Goal: Find contact information: Find contact information

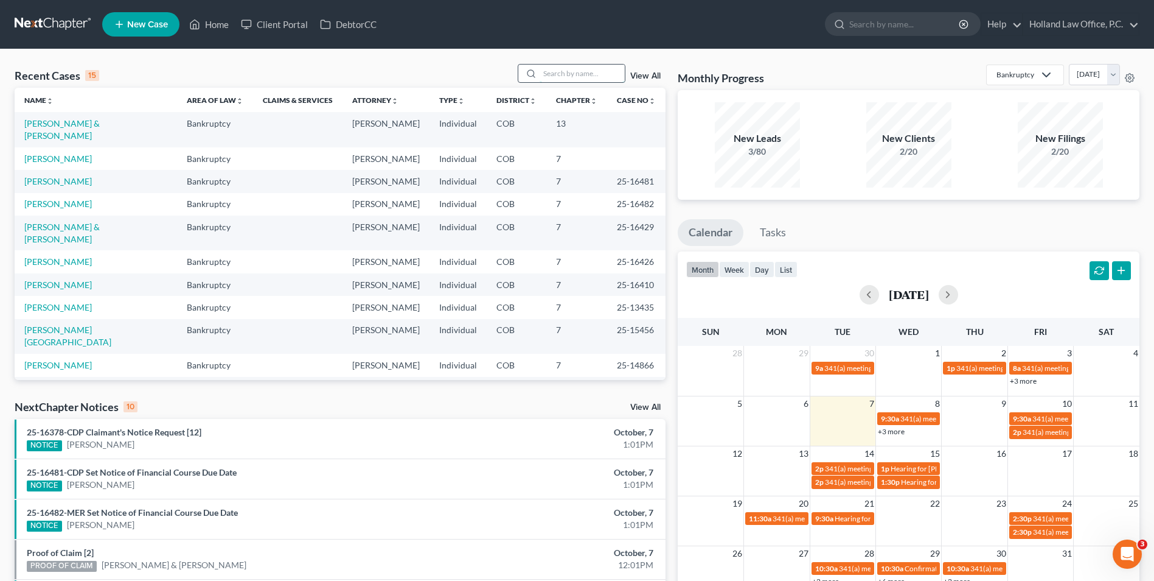
click at [583, 79] on input "search" at bounding box center [582, 74] width 85 height 18
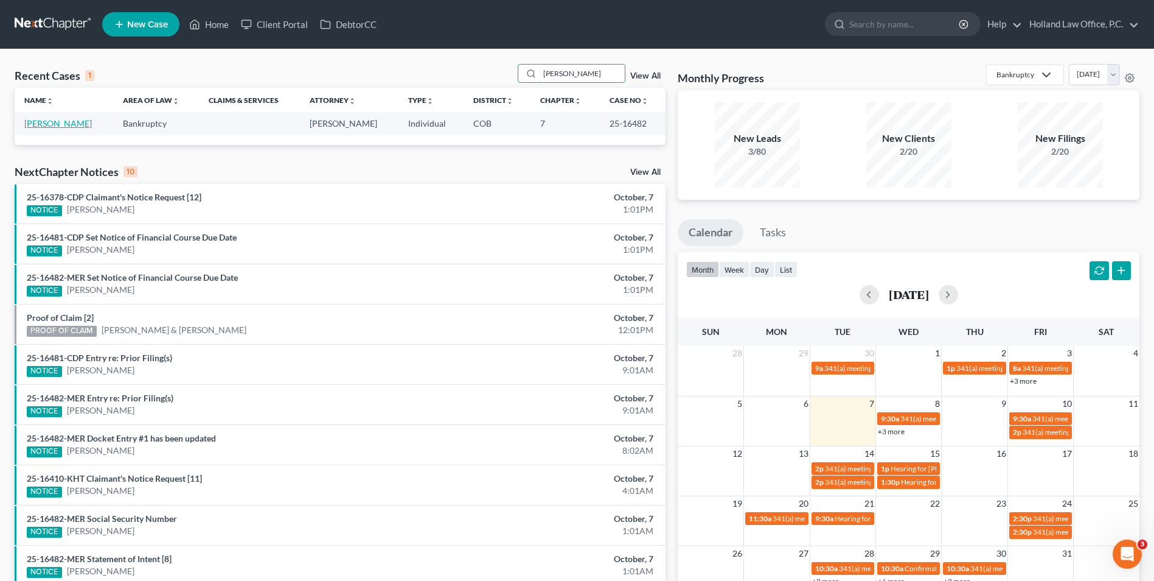
type input "[PERSON_NAME]"
click at [57, 127] on link "[PERSON_NAME]" at bounding box center [58, 123] width 68 height 10
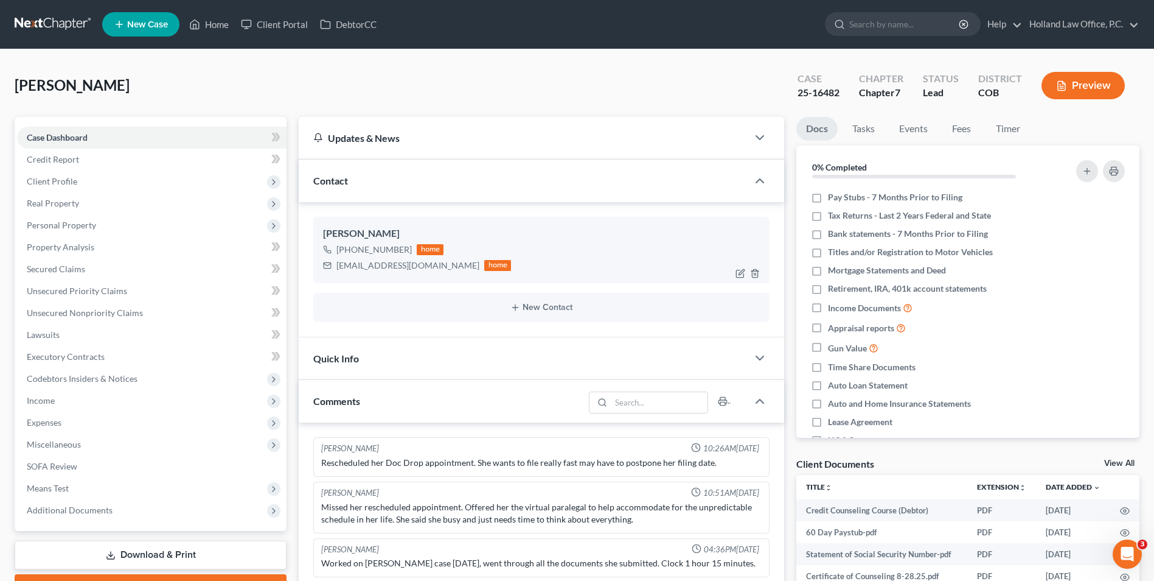
scroll to position [33, 0]
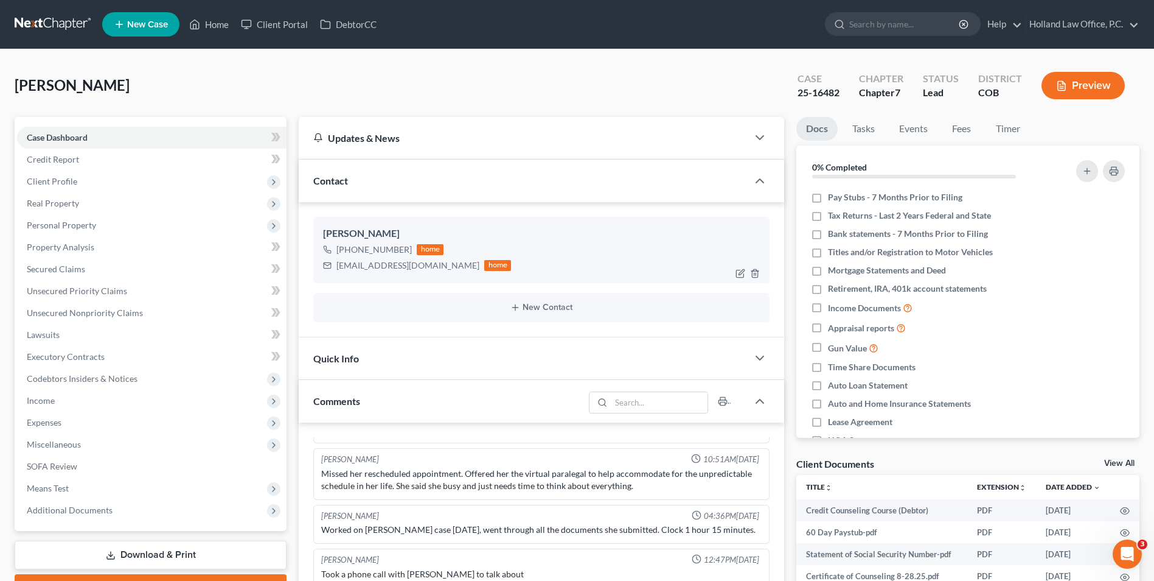
drag, startPoint x: 407, startPoint y: 253, endPoint x: 411, endPoint y: 264, distance: 12.3
click at [406, 252] on div "[PHONE_NUMBER]" at bounding box center [374, 249] width 75 height 12
drag, startPoint x: 414, startPoint y: 264, endPoint x: 329, endPoint y: 274, distance: 85.1
click at [329, 274] on div "[PERSON_NAME] [PHONE_NUMBER] home [EMAIL_ADDRESS][DOMAIN_NAME] home" at bounding box center [541, 250] width 456 height 66
click at [403, 252] on div "[PHONE_NUMBER] home" at bounding box center [417, 250] width 188 height 16
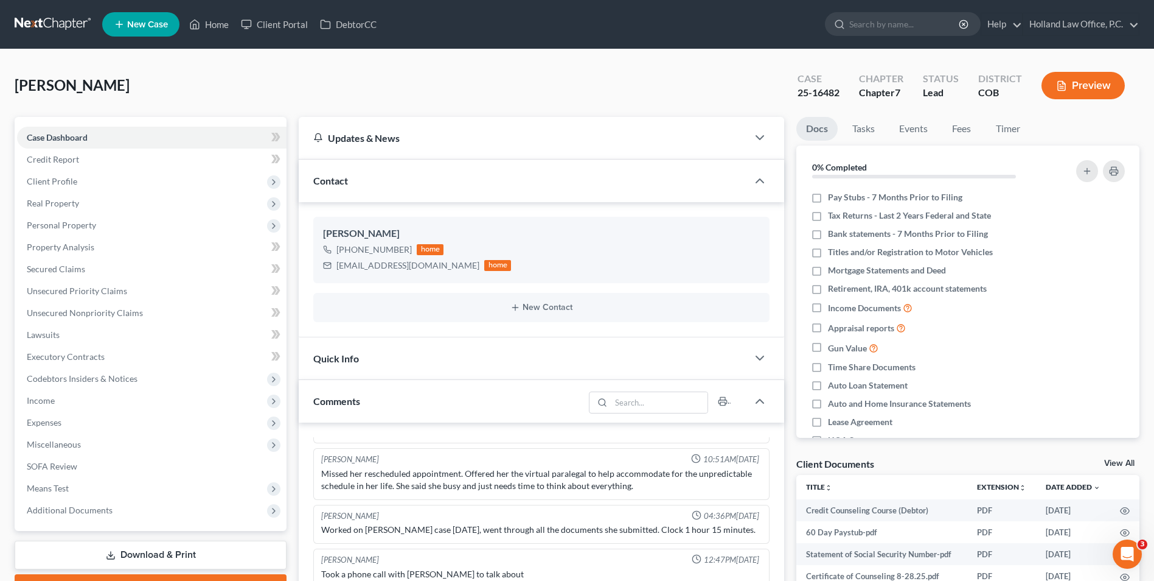
drag, startPoint x: 193, startPoint y: 7, endPoint x: 209, endPoint y: 37, distance: 34.6
click at [209, 37] on ul "New Case Home Client Portal DebtorCC - No Result - See all results Or Press Ent…" at bounding box center [621, 25] width 1038 height 32
drag, startPoint x: 212, startPoint y: 24, endPoint x: 627, endPoint y: 35, distance: 414.6
click at [212, 24] on link "Home" at bounding box center [209, 24] width 52 height 22
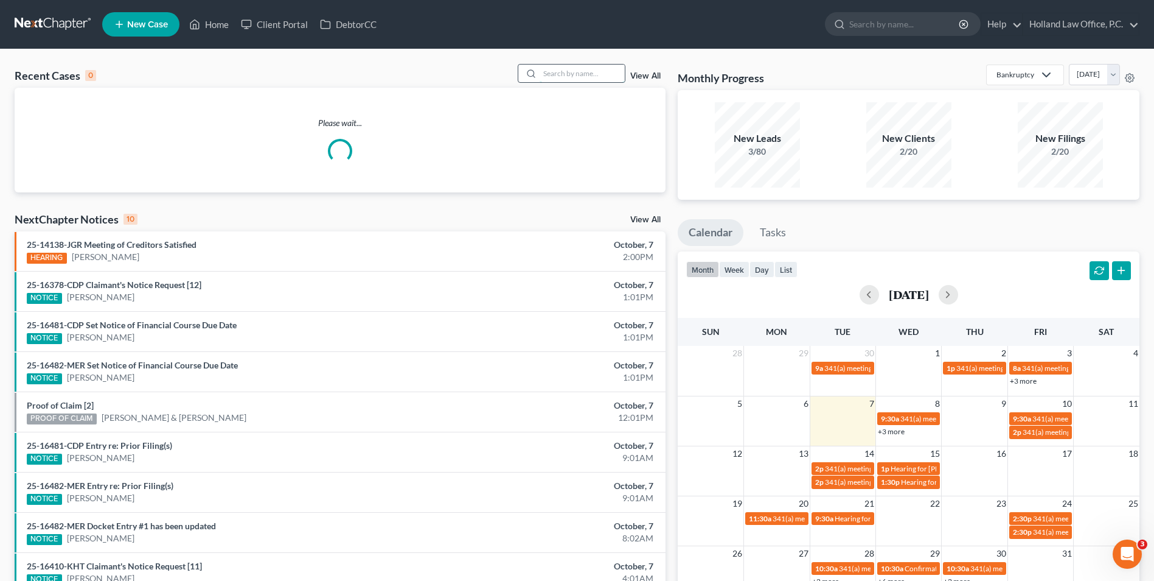
click at [598, 72] on input "search" at bounding box center [582, 74] width 85 height 18
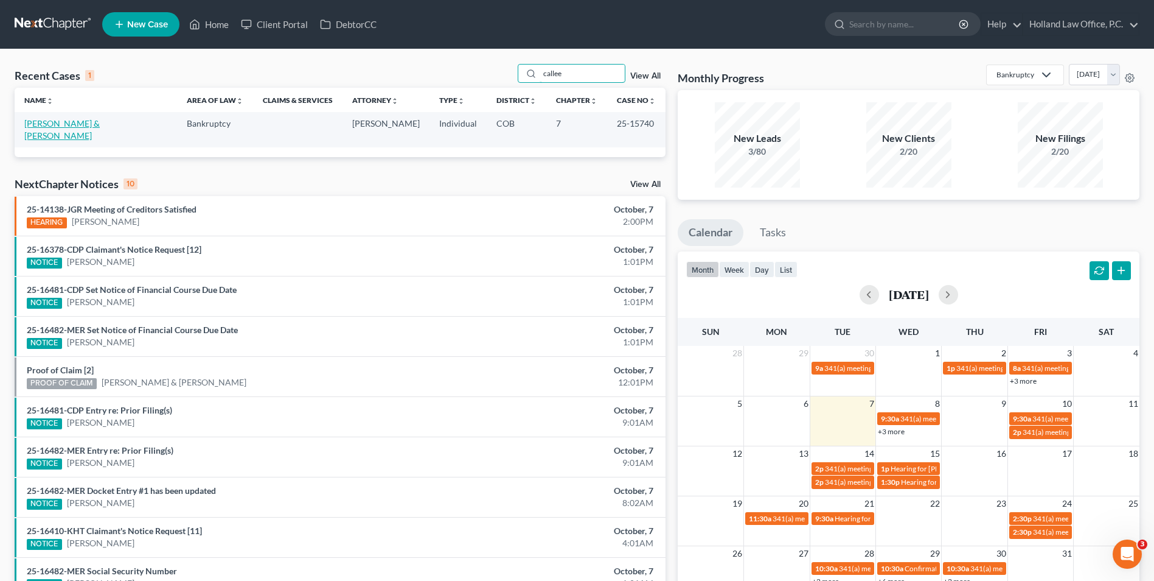
type input "callee"
click at [100, 128] on link "[PERSON_NAME] & [PERSON_NAME]" at bounding box center [61, 129] width 75 height 23
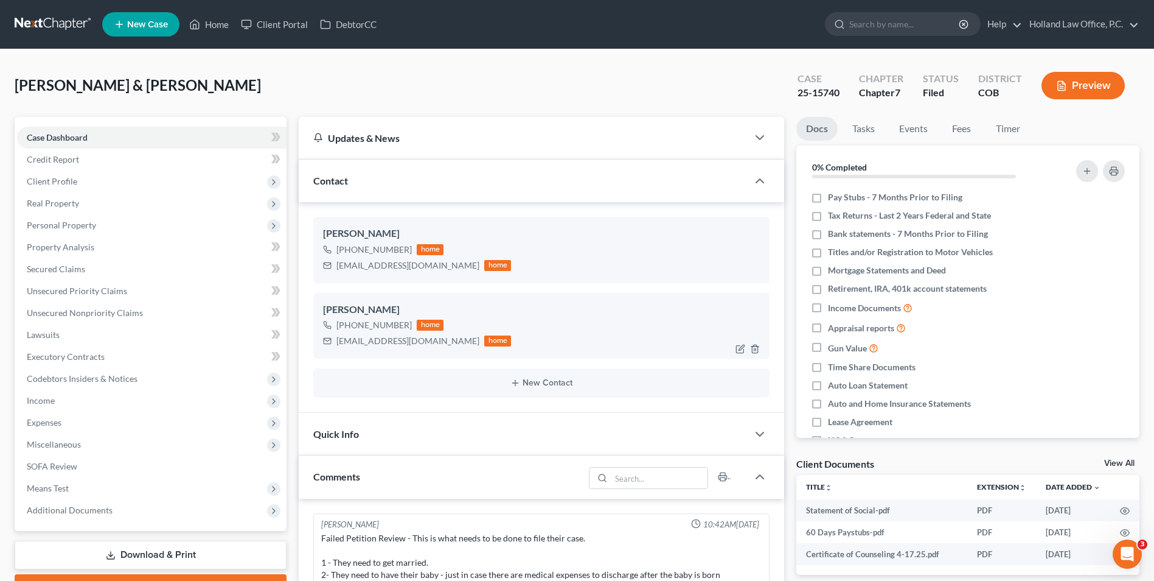
drag, startPoint x: 406, startPoint y: 324, endPoint x: 349, endPoint y: 327, distance: 57.3
click at [349, 327] on div "[PHONE_NUMBER]" at bounding box center [374, 325] width 75 height 12
copy div "[PHONE_NUMBER]"
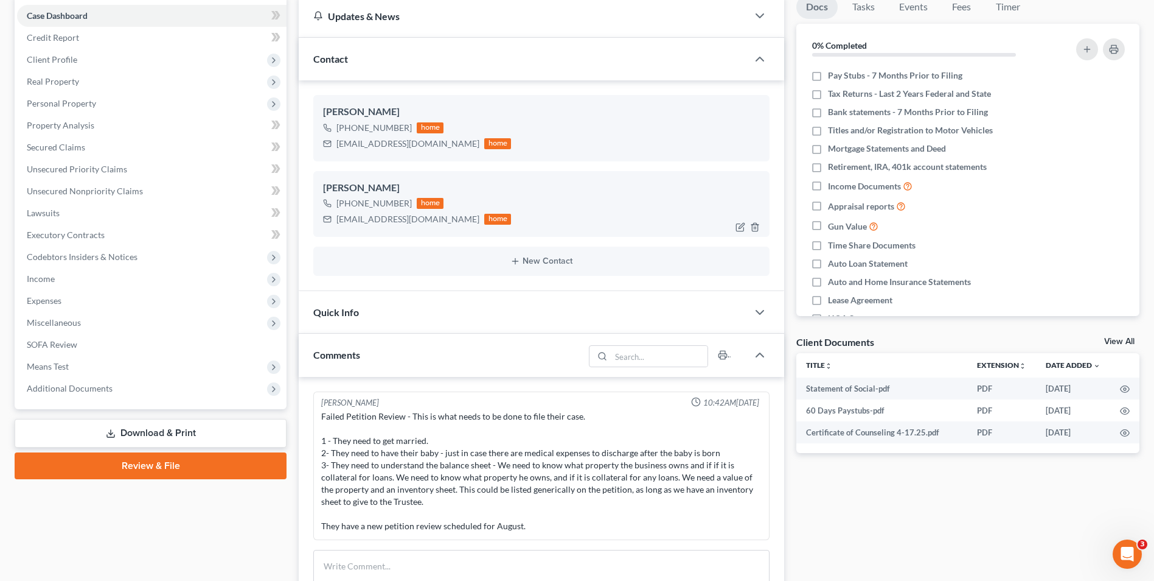
click at [433, 180] on div "[PERSON_NAME] [PHONE_NUMBER] home [EMAIL_ADDRESS][DOMAIN_NAME] home" at bounding box center [541, 204] width 456 height 66
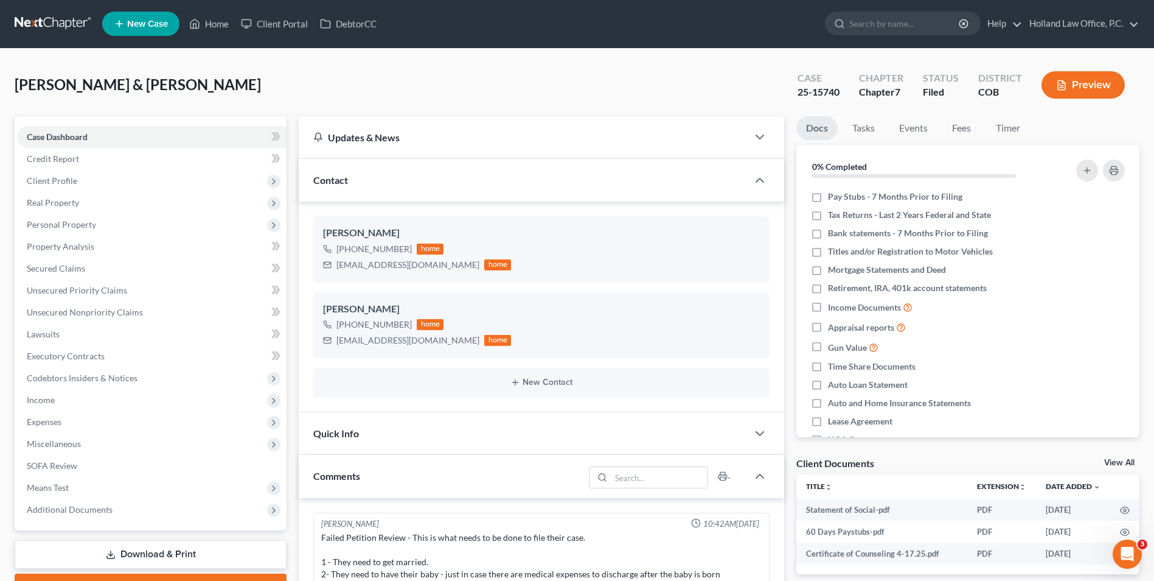
scroll to position [0, 0]
drag, startPoint x: 430, startPoint y: 265, endPoint x: 316, endPoint y: 273, distance: 114.1
click at [316, 273] on div "[PERSON_NAME] [PHONE_NUMBER] home [EMAIL_ADDRESS][DOMAIN_NAME] home" at bounding box center [541, 250] width 456 height 66
copy div "[EMAIL_ADDRESS][DOMAIN_NAME]"
drag, startPoint x: 406, startPoint y: 249, endPoint x: 349, endPoint y: 256, distance: 57.5
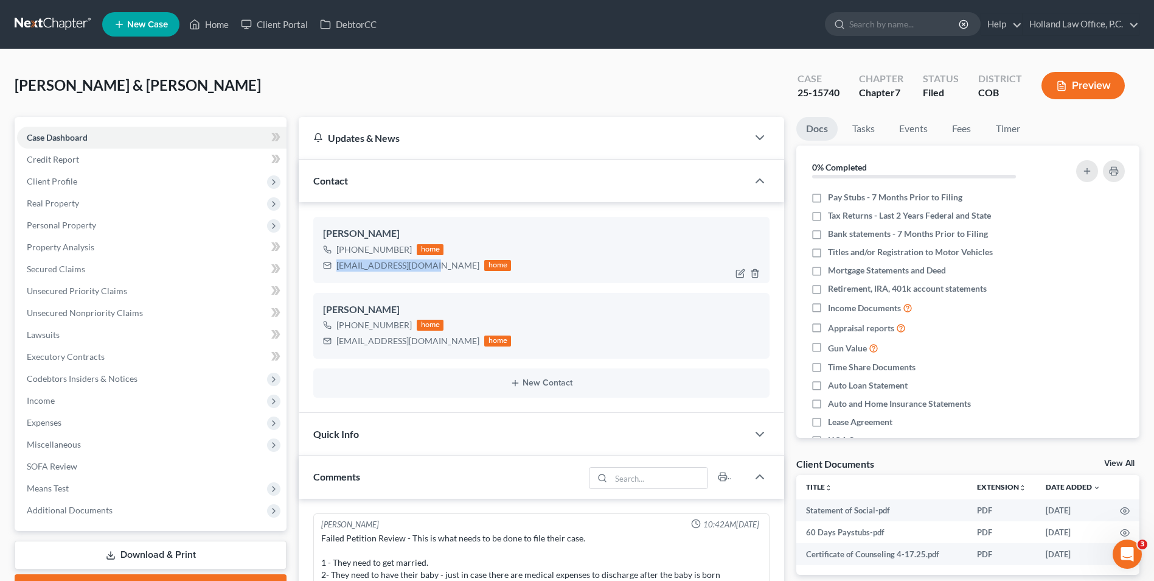
click at [349, 256] on div "[PHONE_NUMBER] home" at bounding box center [417, 250] width 188 height 16
copy div "[PHONE_NUMBER]"
click at [210, 18] on link "Home" at bounding box center [209, 24] width 52 height 22
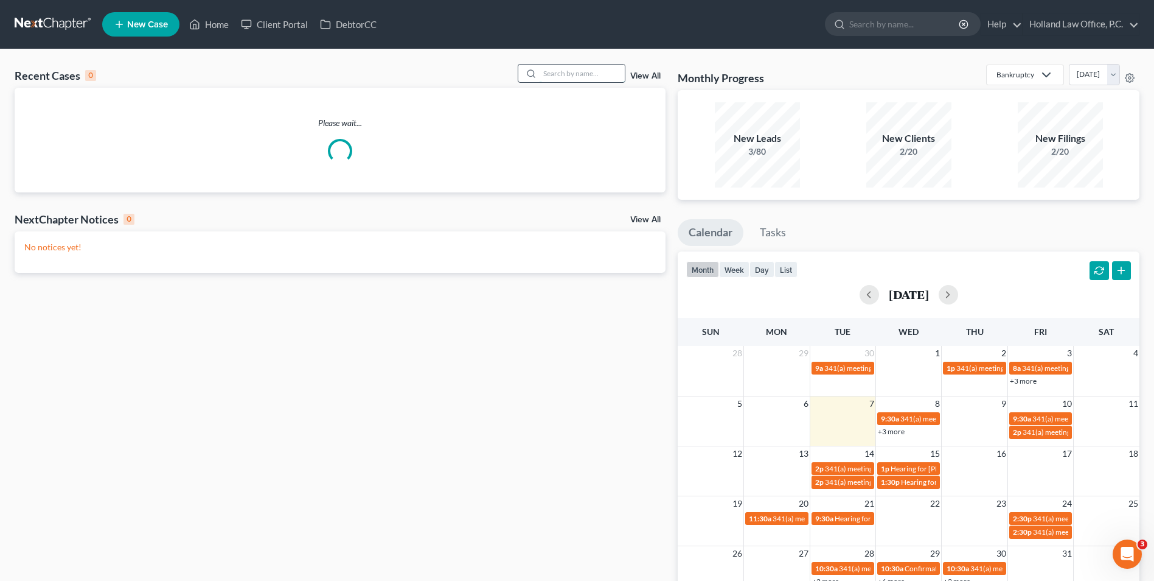
click at [565, 78] on input "search" at bounding box center [582, 74] width 85 height 18
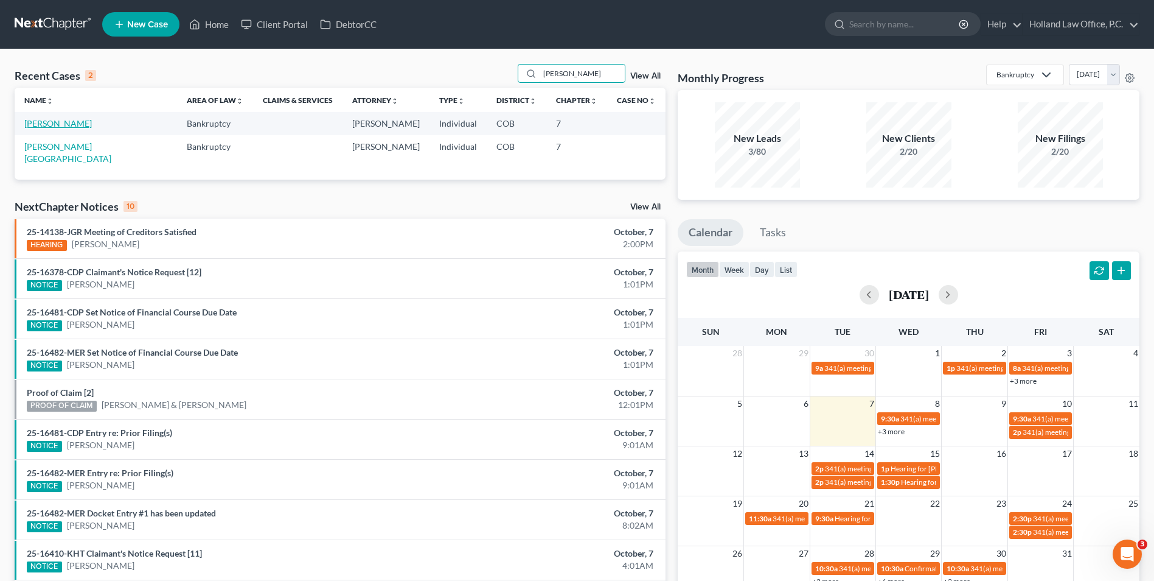
type input "[PERSON_NAME]"
click at [54, 127] on link "[PERSON_NAME]" at bounding box center [58, 123] width 68 height 10
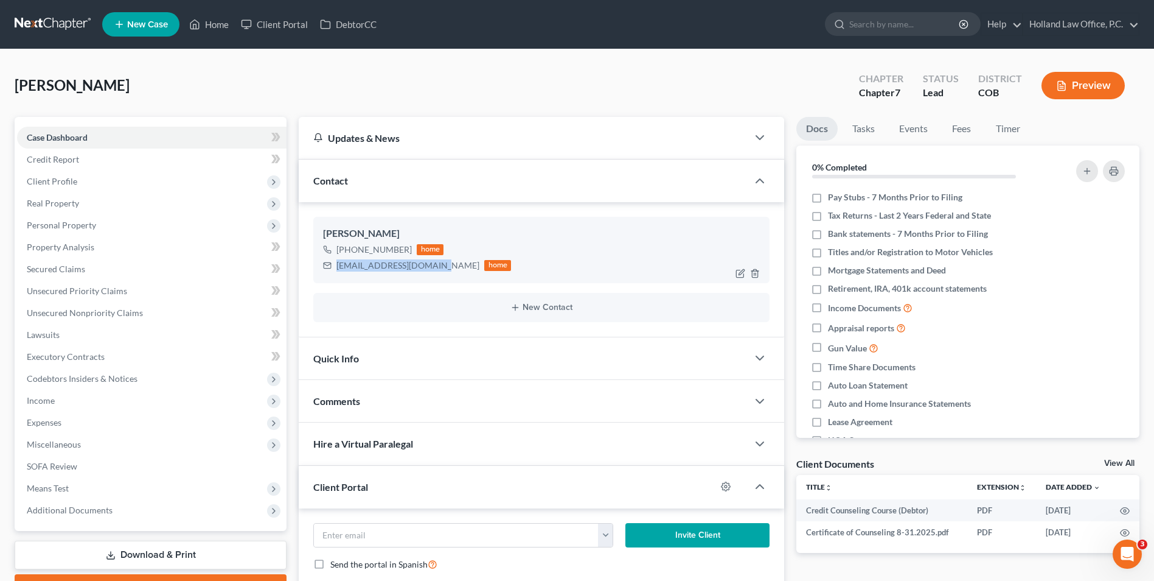
drag, startPoint x: 425, startPoint y: 267, endPoint x: 338, endPoint y: 270, distance: 87.7
click at [338, 270] on div "[EMAIL_ADDRESS][DOMAIN_NAME] home" at bounding box center [417, 265] width 188 height 16
drag, startPoint x: 355, startPoint y: 267, endPoint x: 380, endPoint y: 271, distance: 25.2
copy div "[EMAIL_ADDRESS][DOMAIN_NAME]"
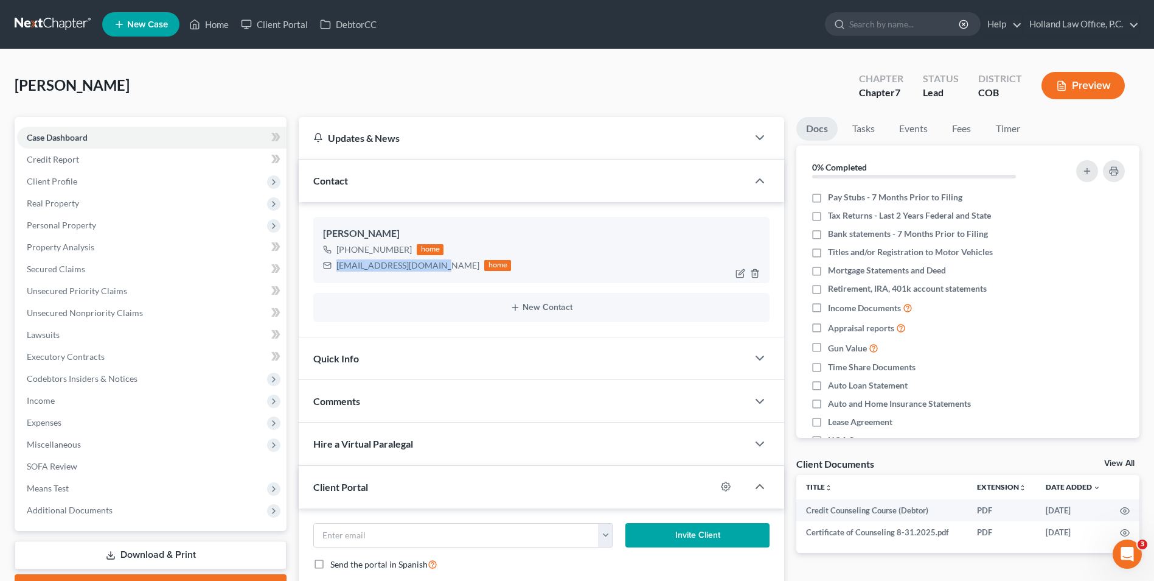
drag, startPoint x: 408, startPoint y: 245, endPoint x: 347, endPoint y: 253, distance: 62.0
click at [347, 253] on div "[PHONE_NUMBER] home" at bounding box center [417, 250] width 188 height 16
drag, startPoint x: 364, startPoint y: 251, endPoint x: 385, endPoint y: 251, distance: 21.3
click at [385, 251] on div "[PHONE_NUMBER]" at bounding box center [374, 249] width 75 height 12
click at [411, 251] on div "[PHONE_NUMBER] home" at bounding box center [417, 250] width 188 height 16
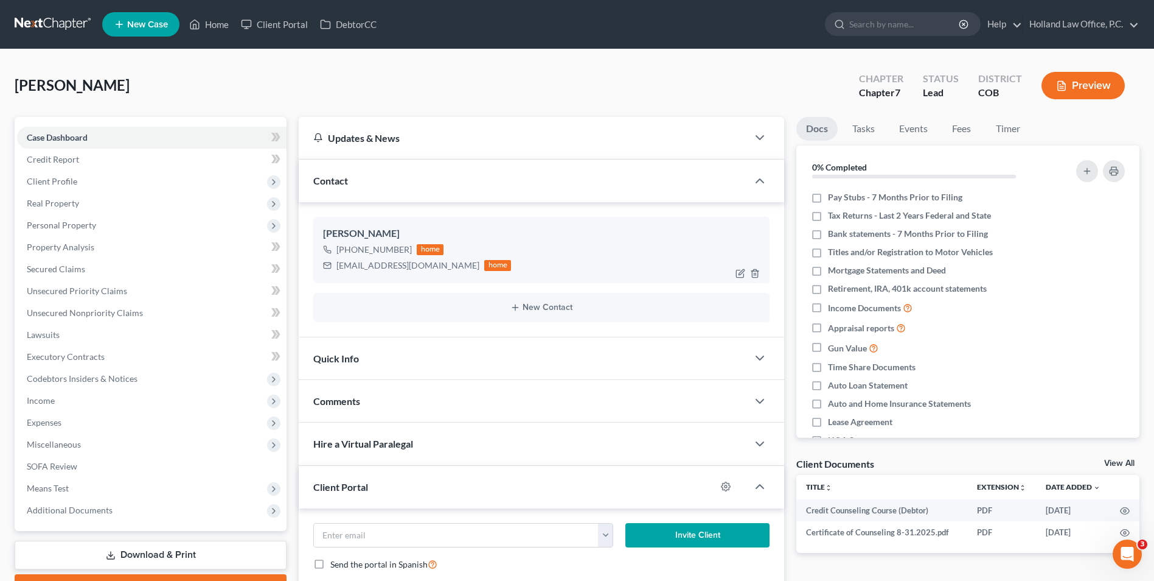
drag, startPoint x: 408, startPoint y: 249, endPoint x: 347, endPoint y: 251, distance: 60.3
click at [347, 251] on div "[PHONE_NUMBER] home" at bounding box center [417, 250] width 188 height 16
copy div "[PHONE_NUMBER]"
